Goal: Use online tool/utility: Utilize a website feature to perform a specific function

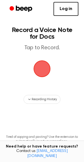
click at [41, 69] on span "button" at bounding box center [42, 69] width 18 height 18
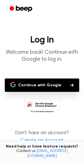
click at [39, 86] on button "Continue with Google" at bounding box center [42, 85] width 74 height 13
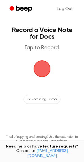
click at [40, 70] on span "button" at bounding box center [42, 69] width 20 height 20
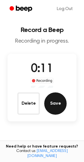
click at [56, 101] on button "Save" at bounding box center [55, 104] width 22 height 22
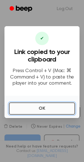
click at [40, 109] on button "OK" at bounding box center [42, 109] width 66 height 12
